Goal: Task Accomplishment & Management: Use online tool/utility

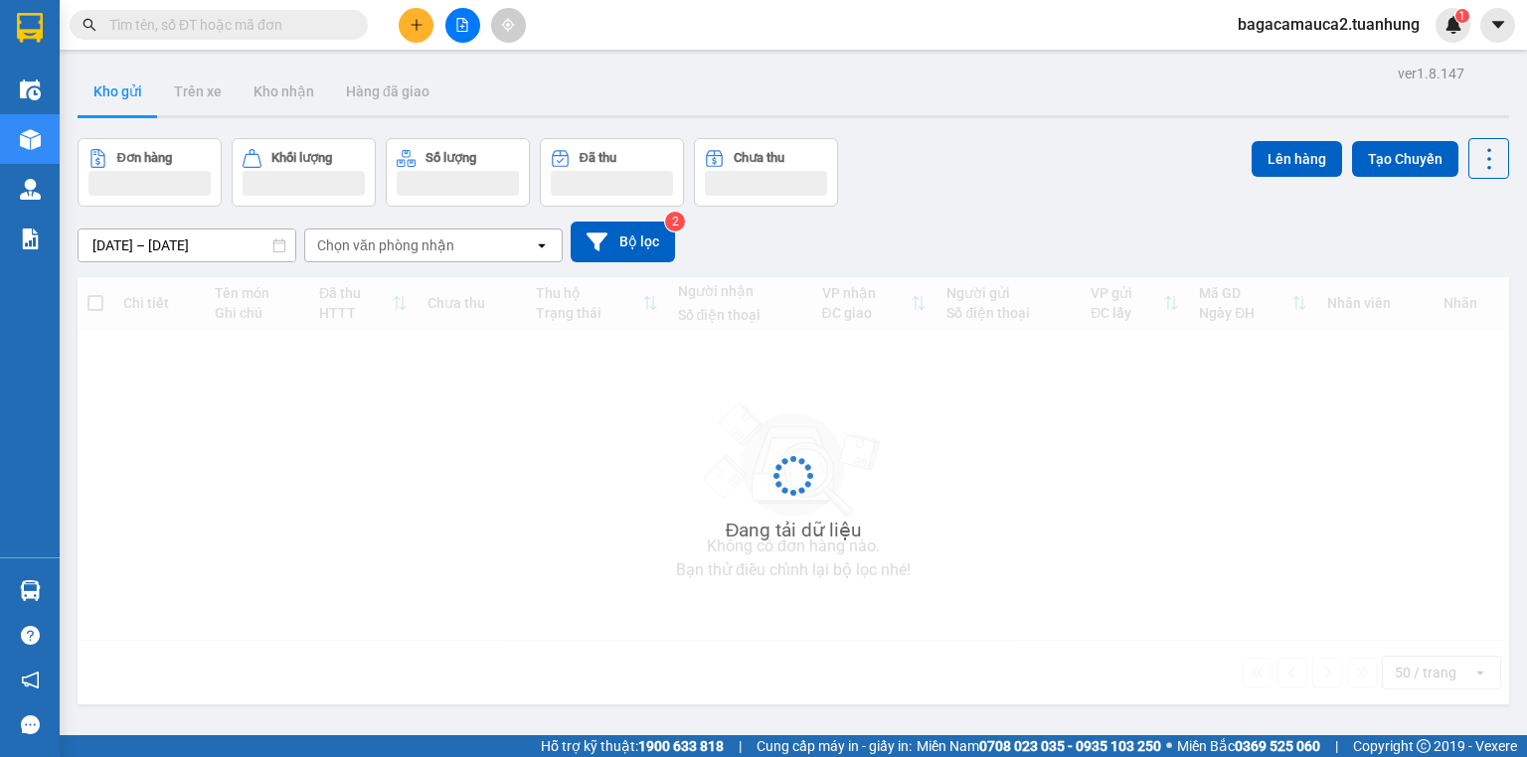
click at [227, 20] on input "text" at bounding box center [226, 25] width 235 height 22
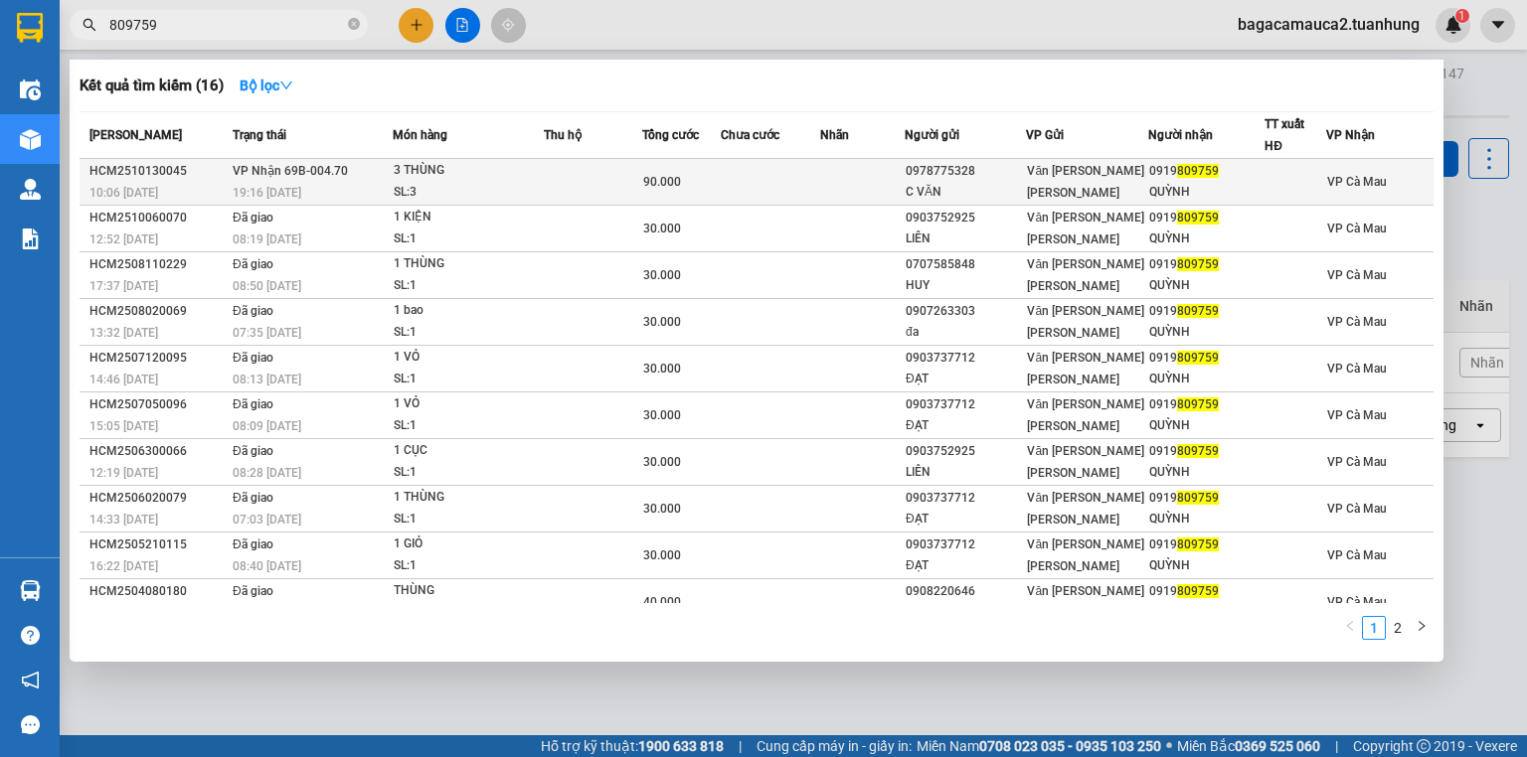
type input "809759"
click at [467, 186] on div "SL: 3" at bounding box center [468, 193] width 149 height 22
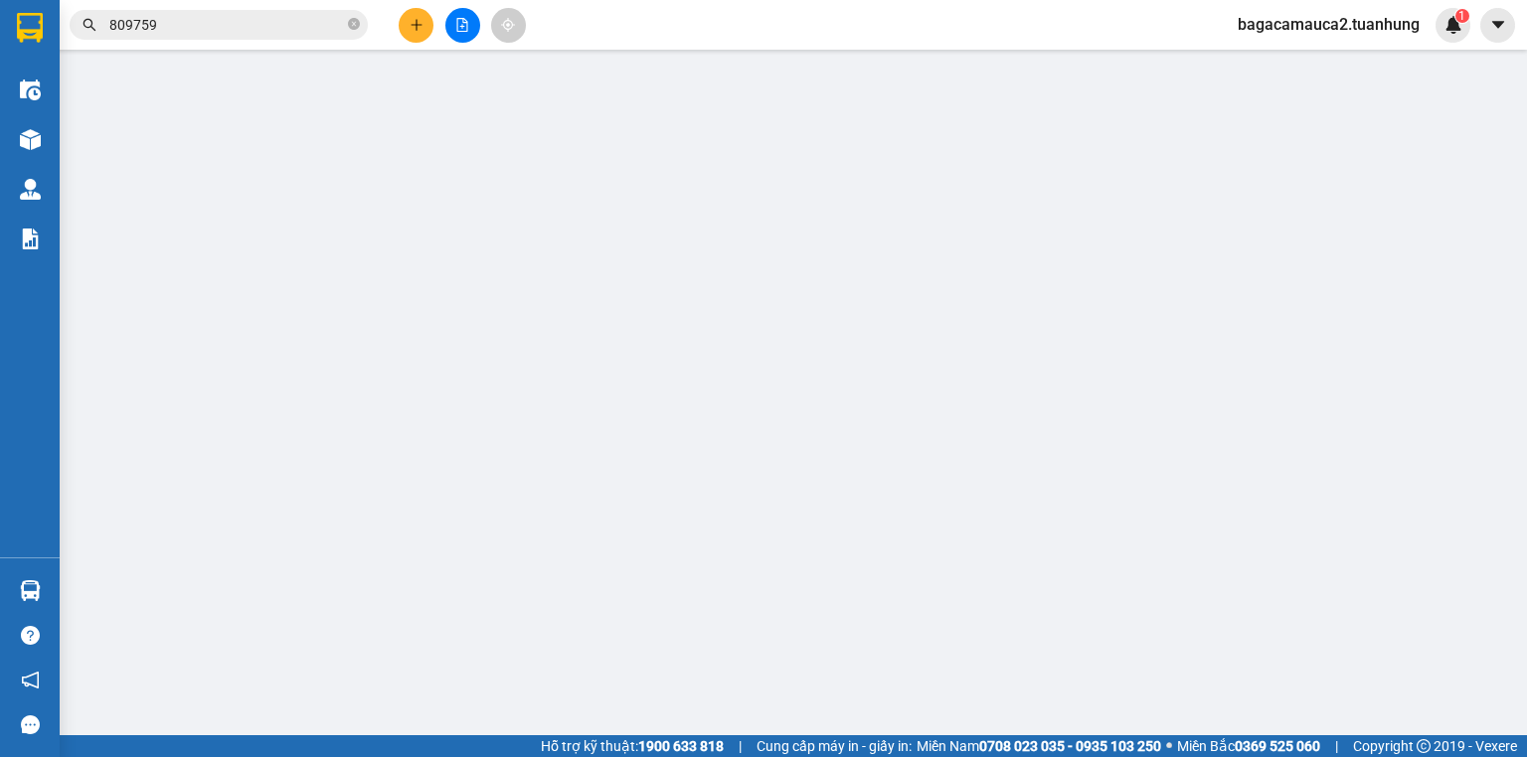
type input "0978775328"
type input "C VĂN"
type input "0919809759"
type input "QUỲNH"
type input "90.000"
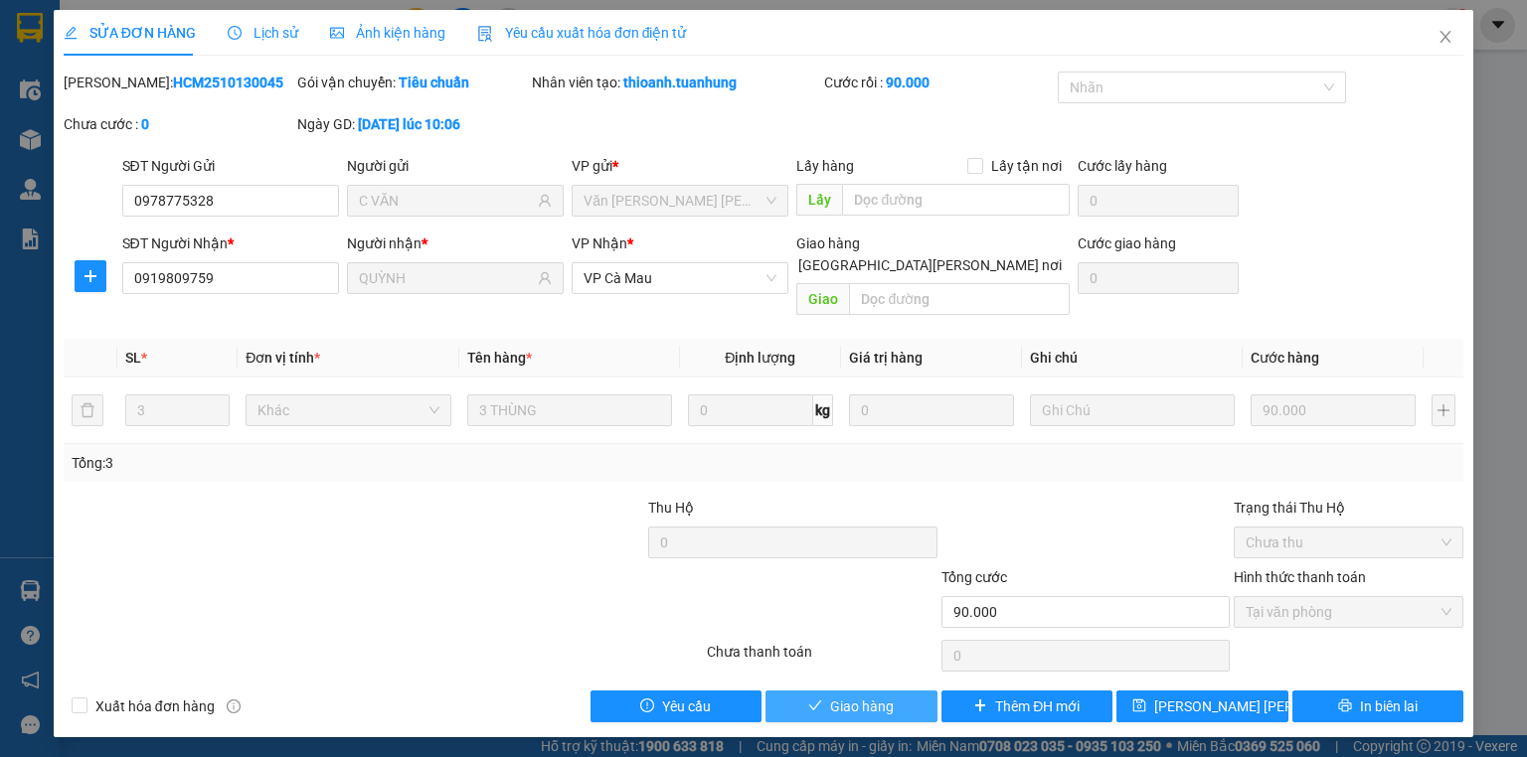
click at [867, 696] on span "Giao hàng" at bounding box center [862, 707] width 64 height 22
